Goal: Task Accomplishment & Management: Use online tool/utility

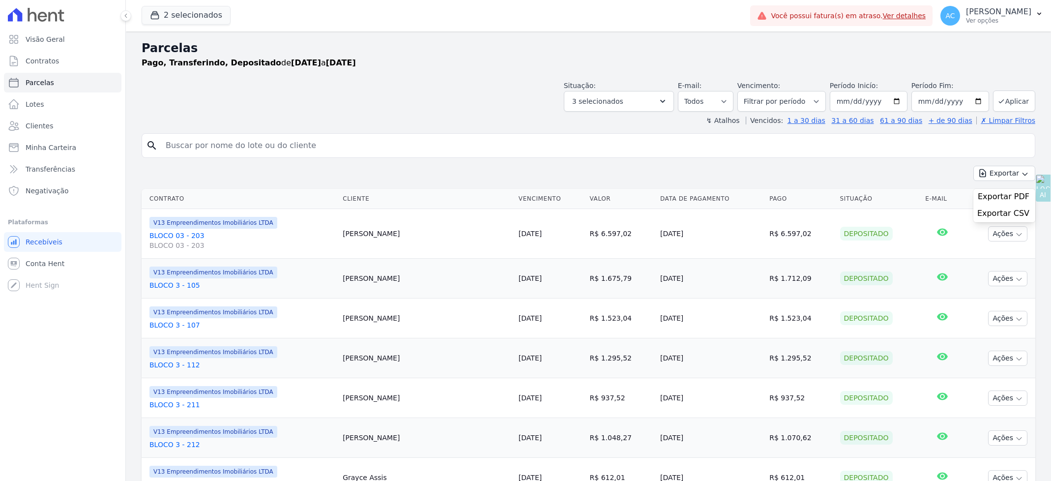
select select
click at [46, 83] on span "Parcelas" at bounding box center [40, 83] width 29 height 10
select select
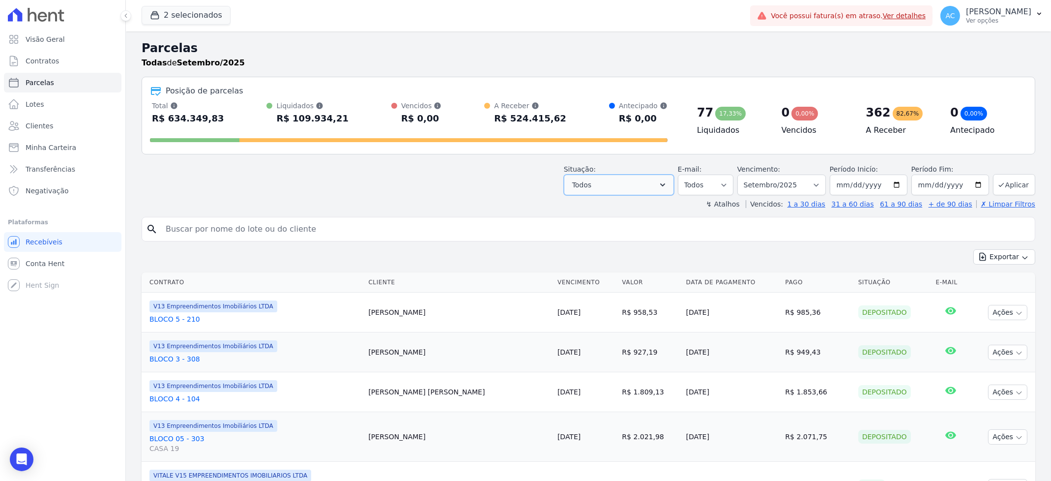
click at [657, 184] on button "Todos" at bounding box center [619, 185] width 110 height 21
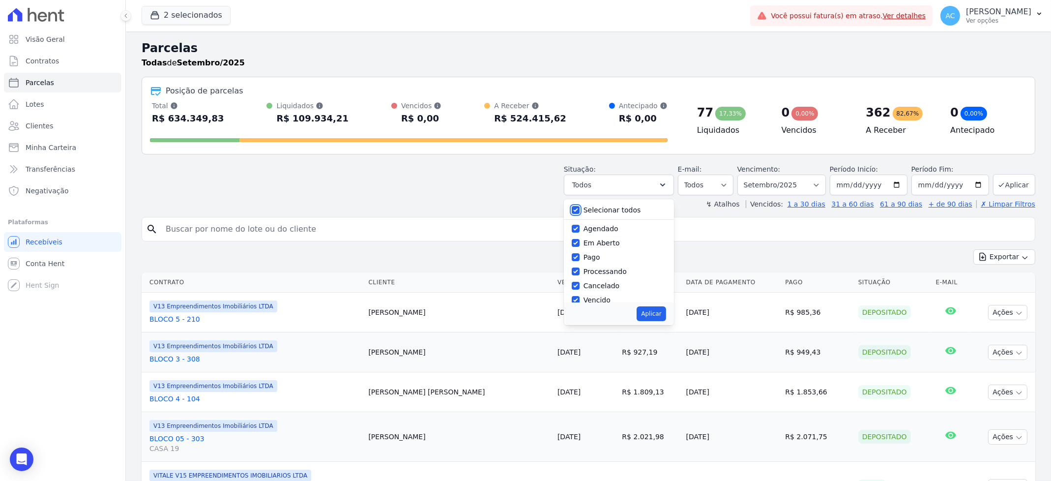
drag, startPoint x: 580, startPoint y: 210, endPoint x: 585, endPoint y: 227, distance: 17.4
click at [580, 210] on input "Selecionar todos" at bounding box center [576, 210] width 8 height 8
checkbox input "false"
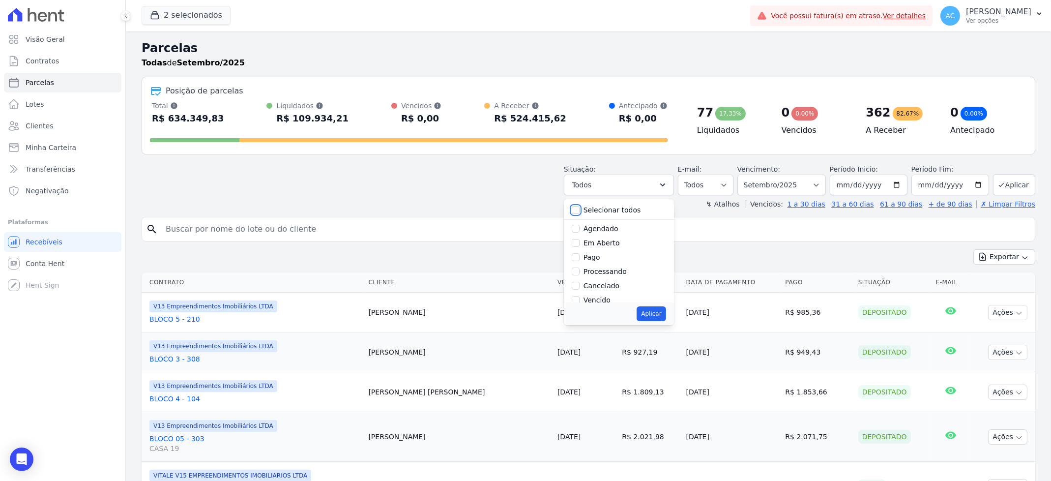
checkbox input "false"
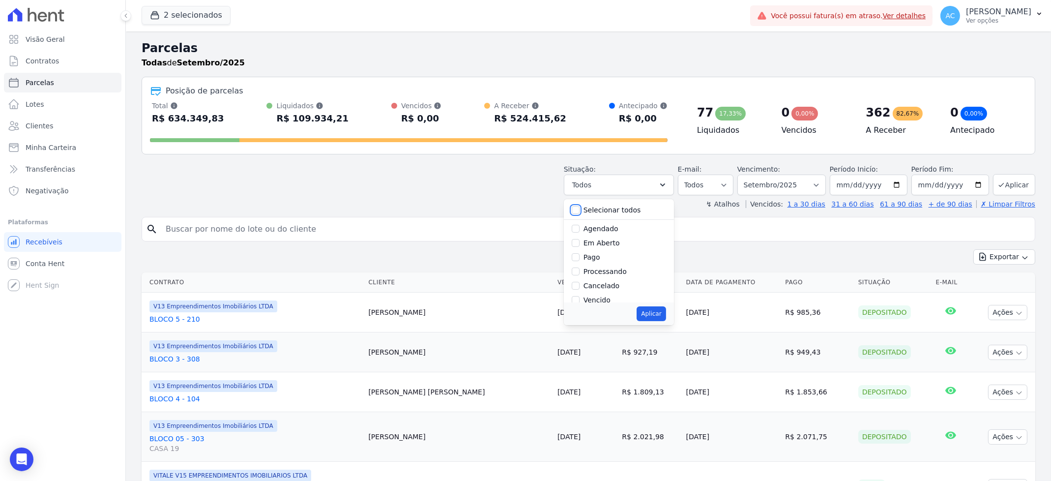
checkbox input "false"
click at [580, 254] on input "Pago" at bounding box center [576, 257] width 8 height 8
checkbox input "true"
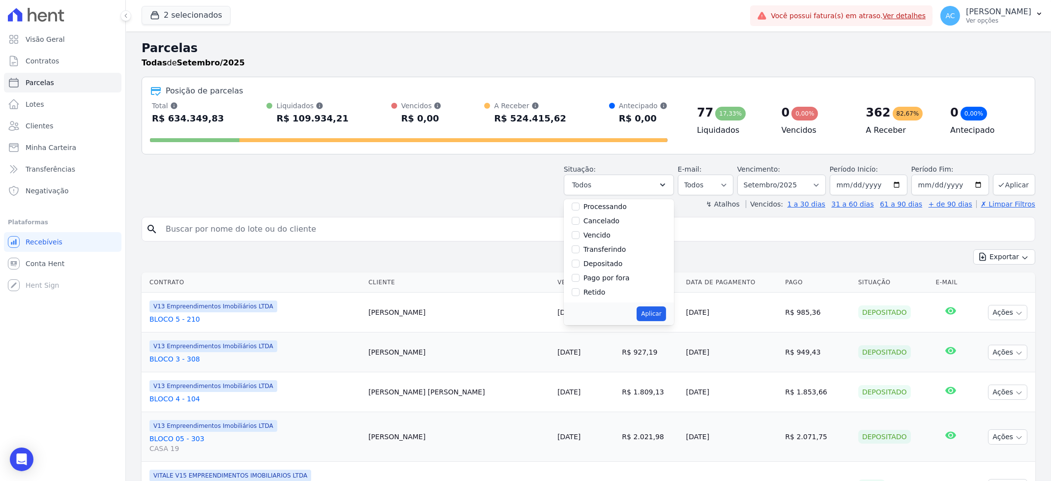
scroll to position [65, 0]
drag, startPoint x: 583, startPoint y: 249, endPoint x: 584, endPoint y: 258, distance: 9.4
click at [580, 248] on input "Transferindo" at bounding box center [576, 249] width 8 height 8
checkbox input "true"
drag, startPoint x: 582, startPoint y: 264, endPoint x: 581, endPoint y: 258, distance: 6.0
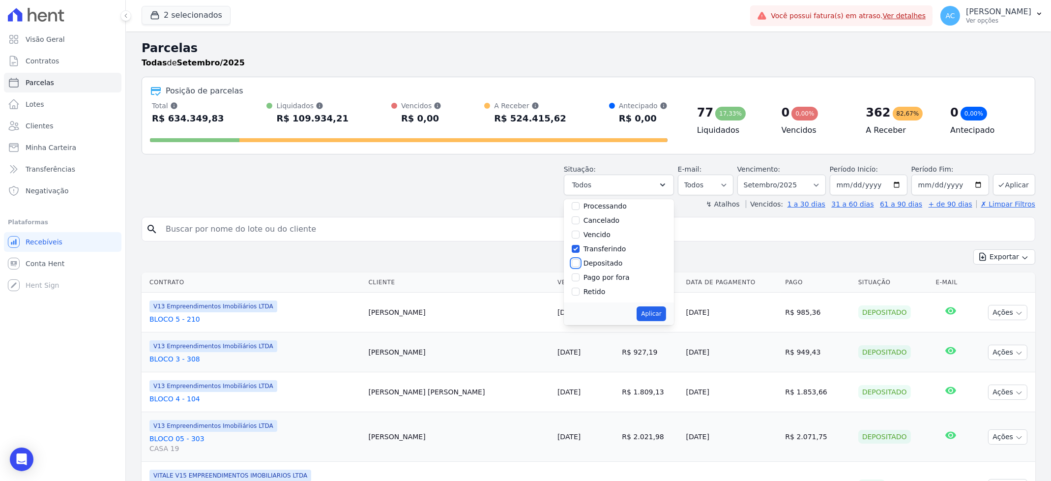
click at [580, 260] on input "Depositado" at bounding box center [576, 263] width 8 height 8
checkbox input "true"
click at [666, 314] on button "Aplicar" at bounding box center [651, 313] width 29 height 15
select select "paid"
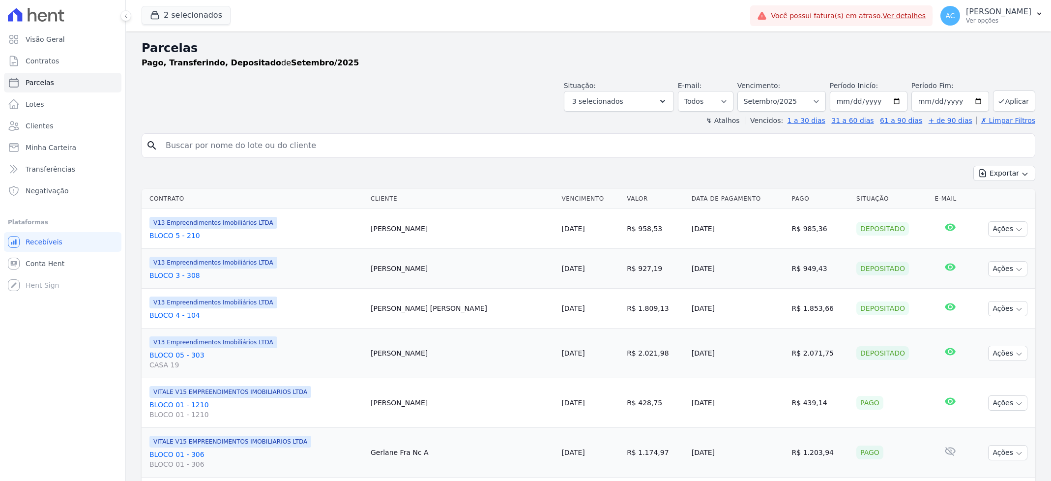
select select
click at [836, 105] on input "[DATE]" at bounding box center [869, 101] width 78 height 21
type input "[DATE]"
click at [1014, 110] on button "Aplicar" at bounding box center [1014, 100] width 42 height 21
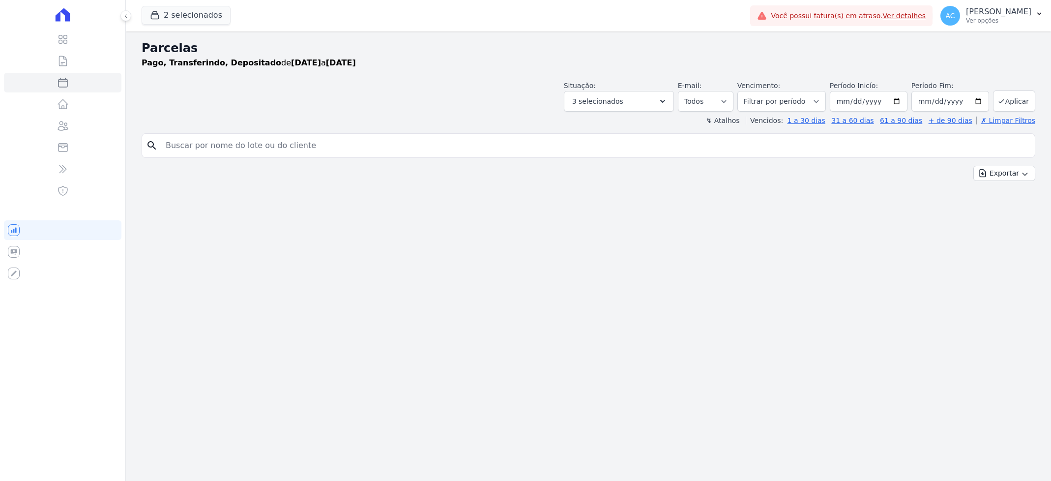
select select
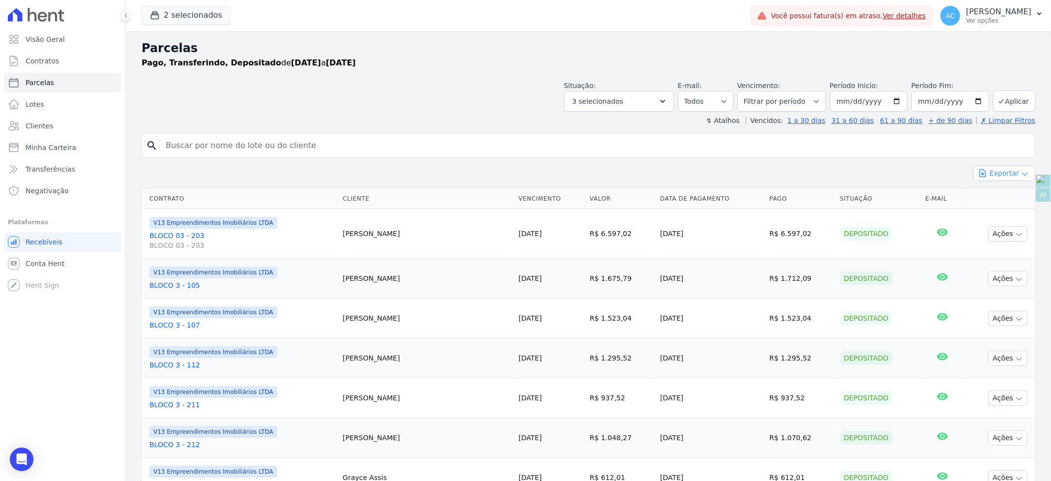
click at [996, 177] on button "Exportar" at bounding box center [1004, 173] width 62 height 15
click at [991, 218] on span "Exportar CSV" at bounding box center [1003, 213] width 52 height 10
